Goal: Use online tool/utility: Utilize a website feature to perform a specific function

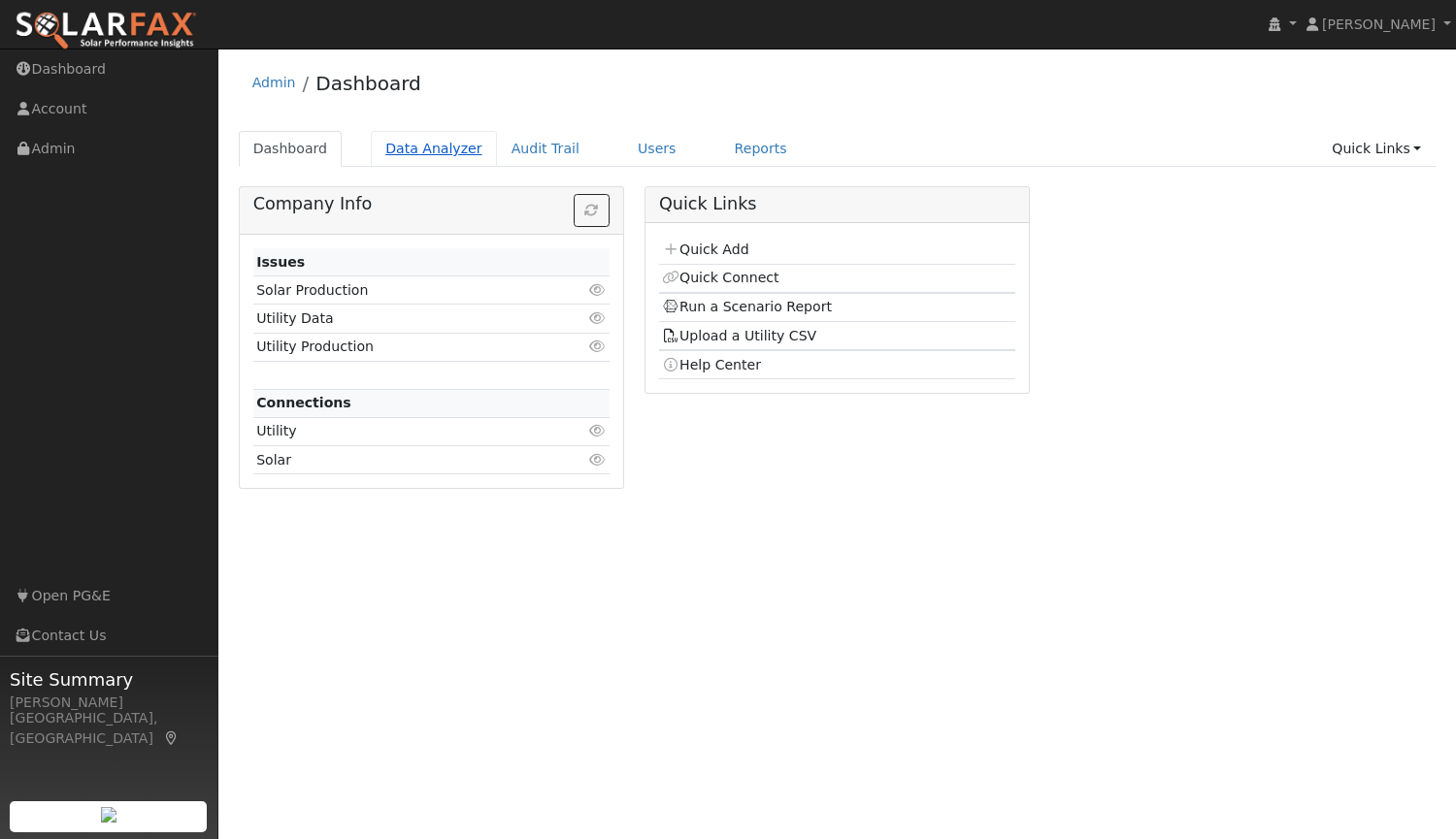
click at [420, 147] on link "Data Analyzer" at bounding box center [434, 149] width 127 height 36
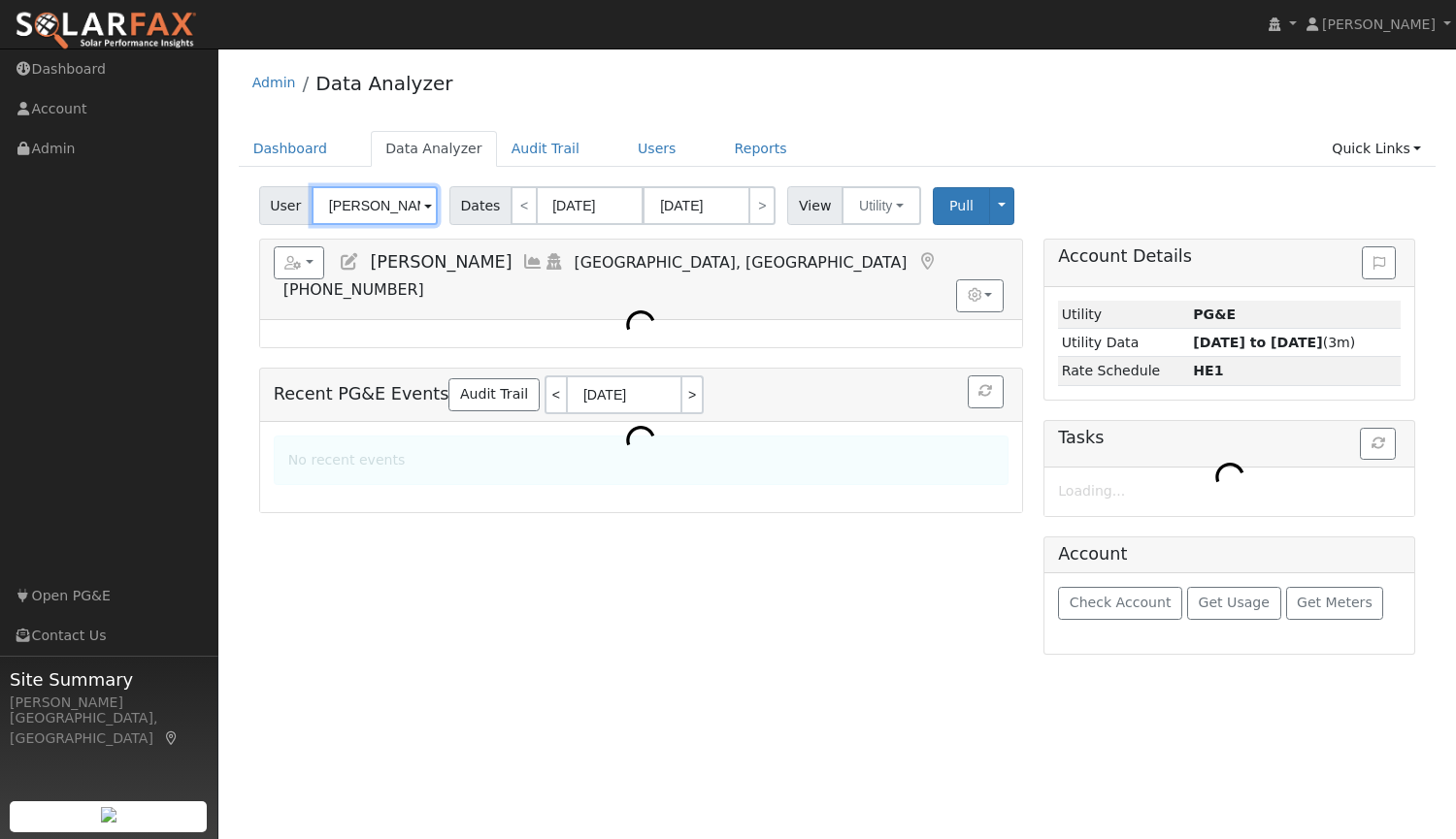
click at [413, 210] on input "[PERSON_NAME]" at bounding box center [375, 205] width 127 height 39
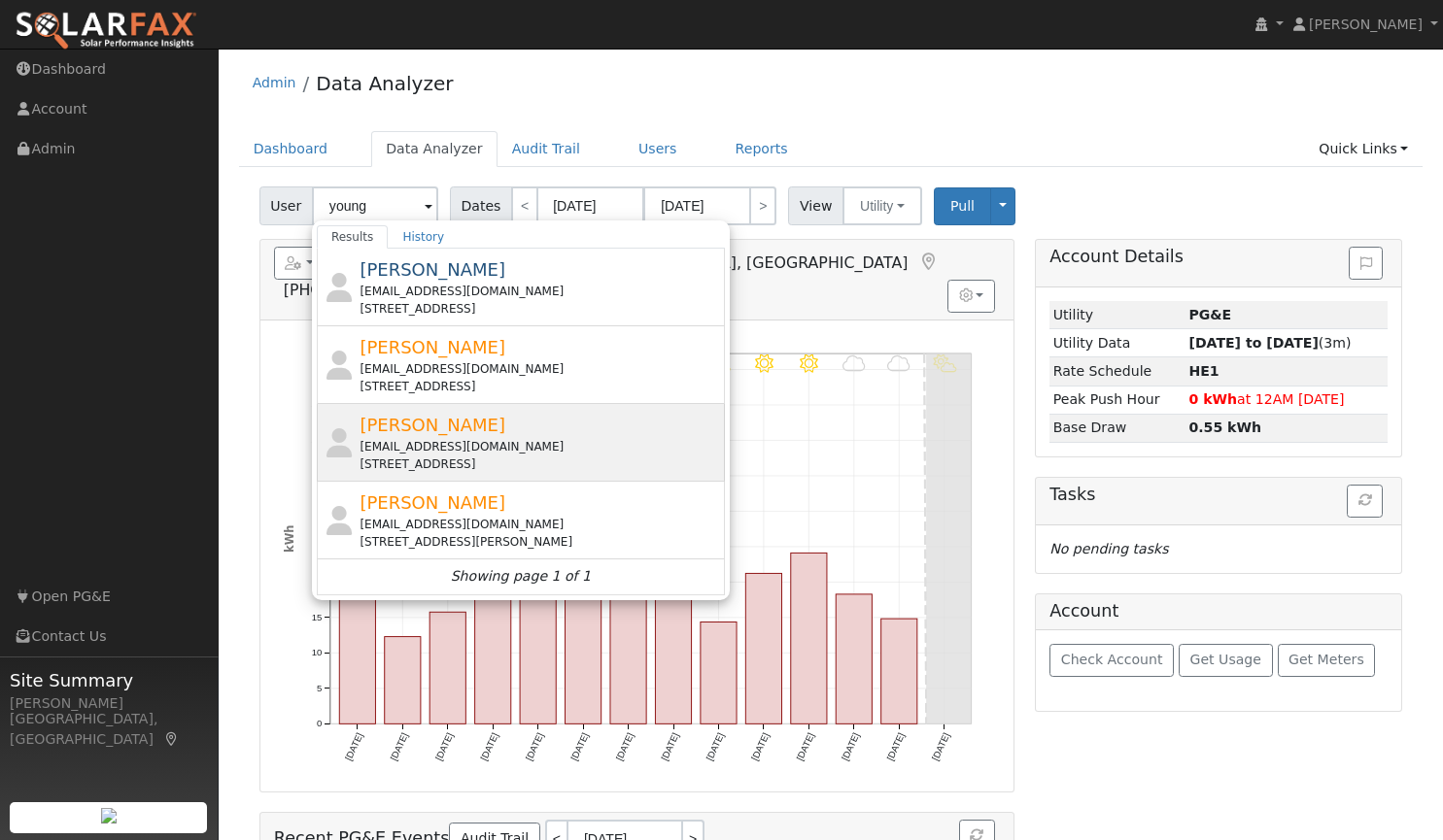
click at [423, 423] on span "[PERSON_NAME]" at bounding box center [432, 424] width 145 height 21
type input "[PERSON_NAME]"
